Goal: Task Accomplishment & Management: Manage account settings

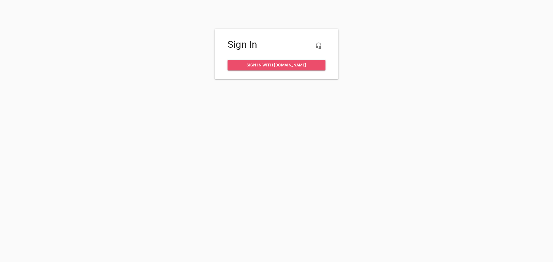
drag, startPoint x: 282, startPoint y: 62, endPoint x: 283, endPoint y: 55, distance: 7.0
click at [282, 62] on span "Sign in with my.rheem.com" at bounding box center [276, 65] width 89 height 7
